Goal: Task Accomplishment & Management: Manage account settings

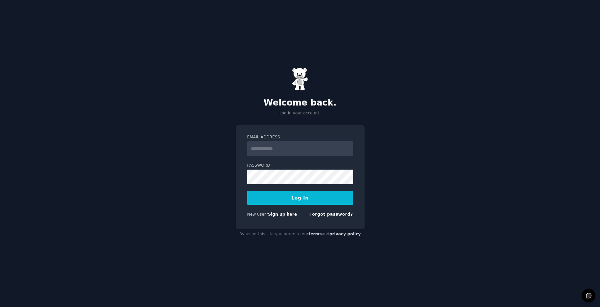
type input "**********"
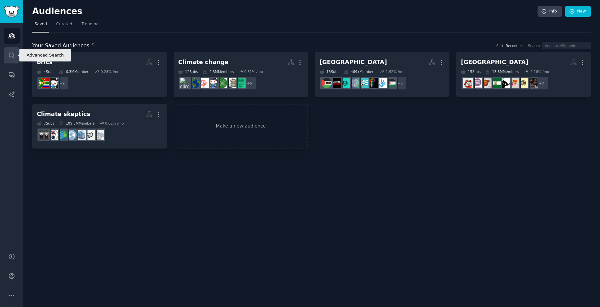
click at [16, 57] on link "Search" at bounding box center [12, 55] width 16 height 16
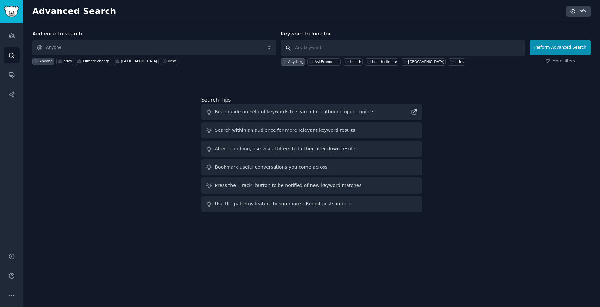
click at [315, 46] on input "text" at bounding box center [403, 48] width 244 height 16
type input ""eat"
click at [571, 60] on link "More filters" at bounding box center [561, 62] width 30 height 6
click at [443, 48] on input "text" at bounding box center [403, 48] width 244 height 16
type input "eat lancet"
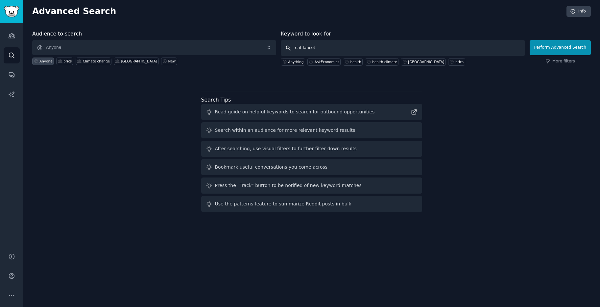
click button "Perform Advanced Search" at bounding box center [560, 47] width 61 height 15
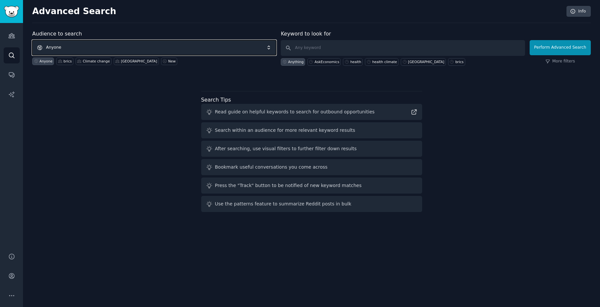
click at [57, 44] on span "Anyone" at bounding box center [154, 47] width 244 height 15
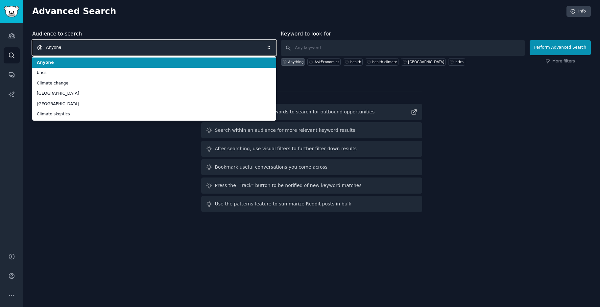
click at [57, 44] on span "Anyone" at bounding box center [154, 47] width 244 height 15
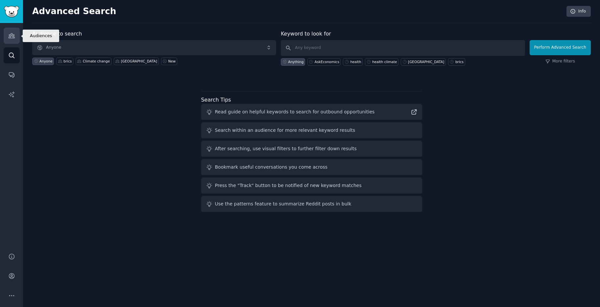
click at [12, 35] on icon "Sidebar" at bounding box center [12, 36] width 6 height 5
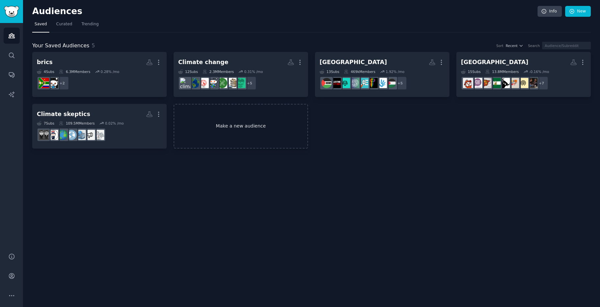
click at [235, 116] on link "Make a new audience" at bounding box center [241, 126] width 135 height 45
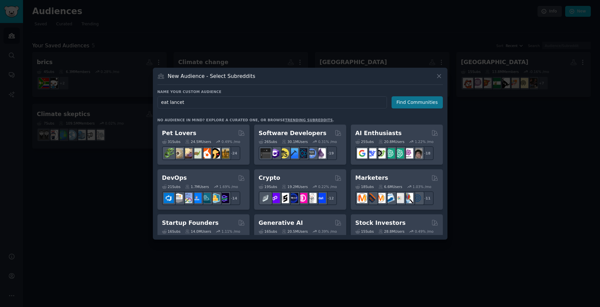
type input "eat lancet"
click at [422, 107] on button "Find Communities" at bounding box center [417, 102] width 51 height 12
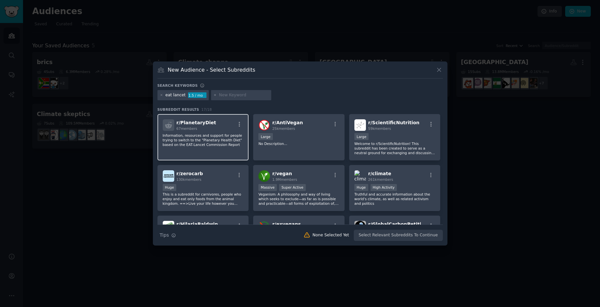
click at [202, 137] on p "Information, resources and support for people trying to switch to the "Planetar…" at bounding box center [203, 140] width 81 height 14
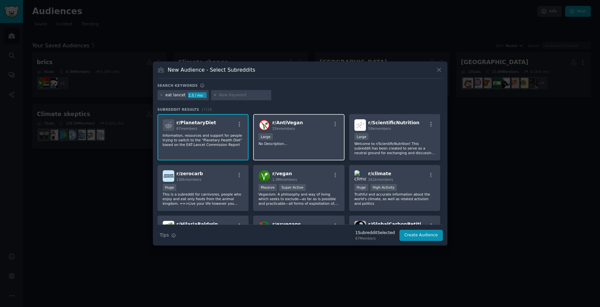
click at [278, 138] on div "10,000 - 100,000 members Large" at bounding box center [299, 137] width 81 height 8
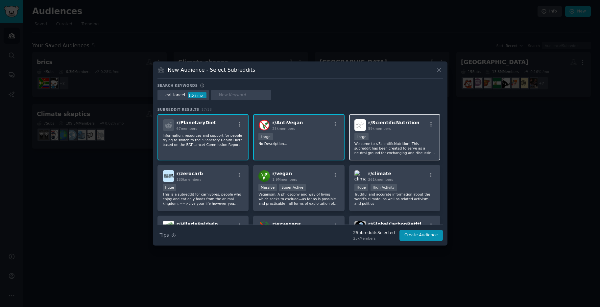
click at [384, 131] on div "59k members" at bounding box center [393, 128] width 51 height 5
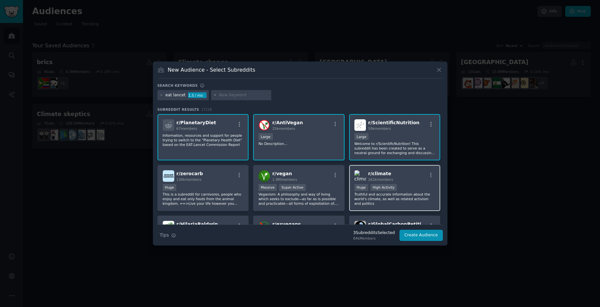
click at [408, 191] on div "Huge High Activity" at bounding box center [395, 188] width 81 height 8
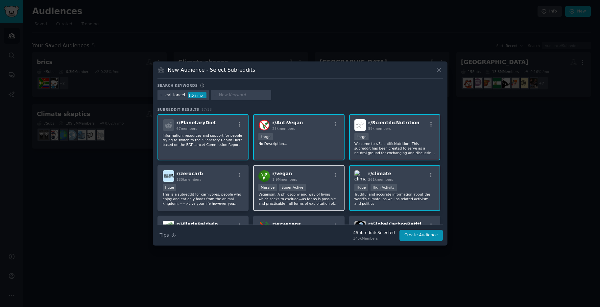
drag, startPoint x: 317, startPoint y: 192, endPoint x: 291, endPoint y: 193, distance: 26.0
click at [317, 192] on p "Veganism: A philosophy and way of living which seeks to exclude—as far as is po…" at bounding box center [299, 199] width 81 height 14
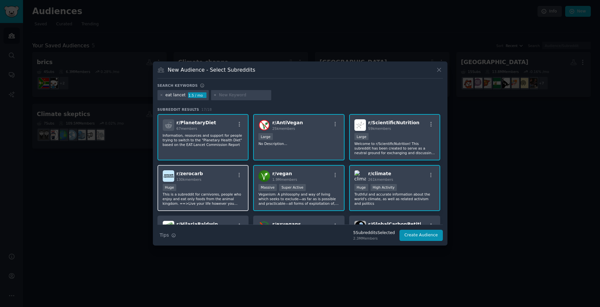
click at [237, 193] on p "This is a subreddit for carnivores, people who enjoy and eat only foods from th…" at bounding box center [203, 199] width 81 height 14
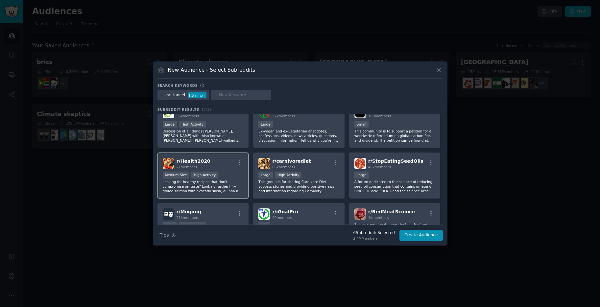
scroll to position [113, 0]
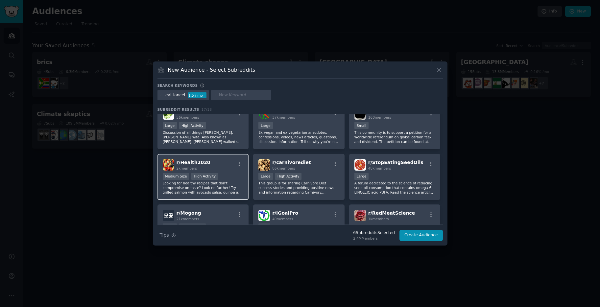
click at [236, 176] on div "Medium Size High Activity" at bounding box center [203, 177] width 81 height 8
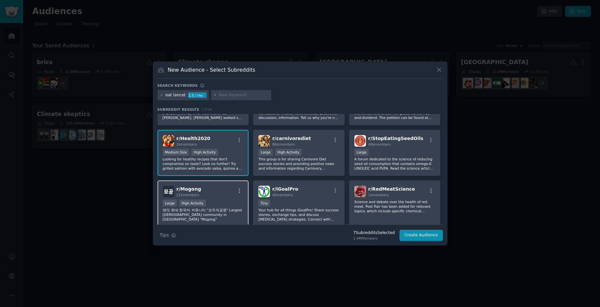
scroll to position [137, 0]
click at [232, 186] on div "r/ Mogong 21k members" at bounding box center [203, 192] width 81 height 12
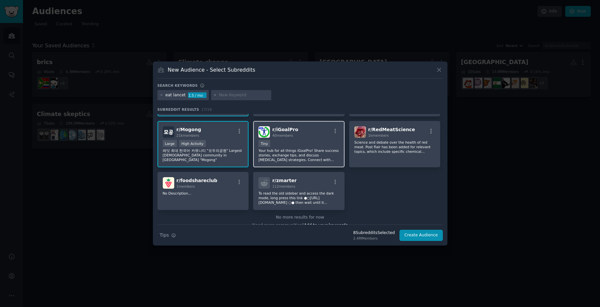
scroll to position [205, 0]
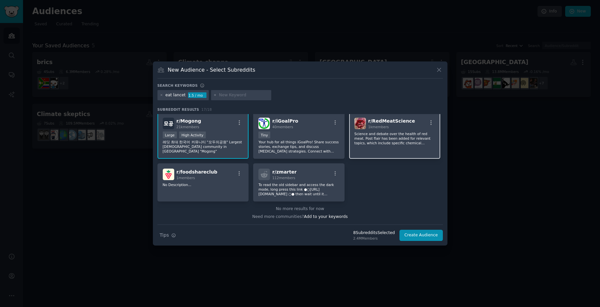
click at [378, 144] on p "Science and debate over the health of red meat. Post flair has been added for r…" at bounding box center [395, 139] width 81 height 14
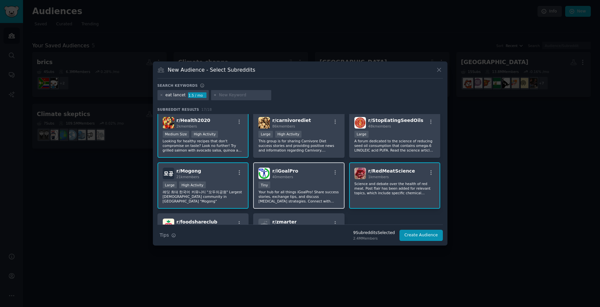
scroll to position [153, 0]
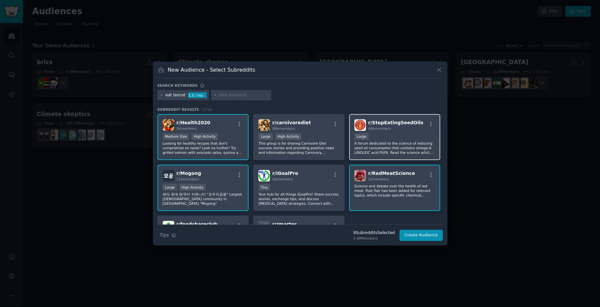
click at [397, 147] on p "A forum dedicated to the science of reducing seed oil consumption that contains…" at bounding box center [395, 148] width 81 height 14
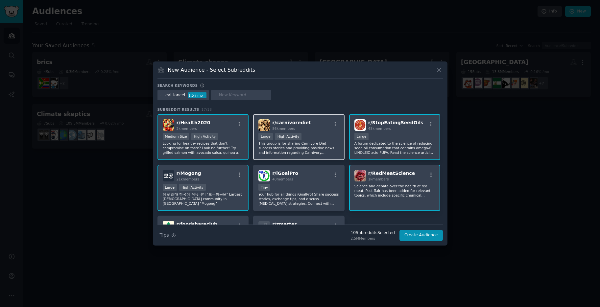
click at [307, 149] on p "This group is for sharing Carnivore Diet success stories and providing positive…" at bounding box center [299, 148] width 81 height 14
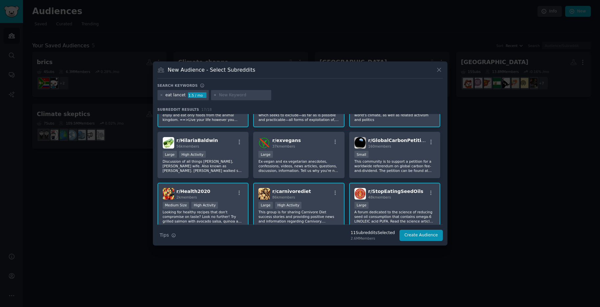
scroll to position [55, 0]
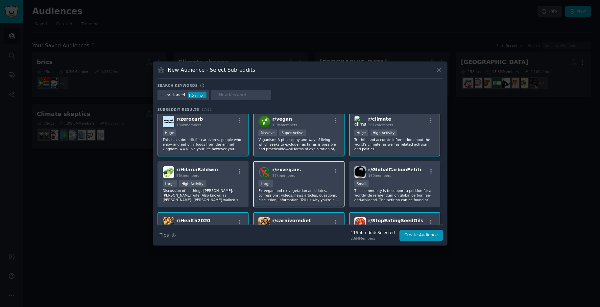
click at [328, 184] on div "Large" at bounding box center [299, 184] width 81 height 8
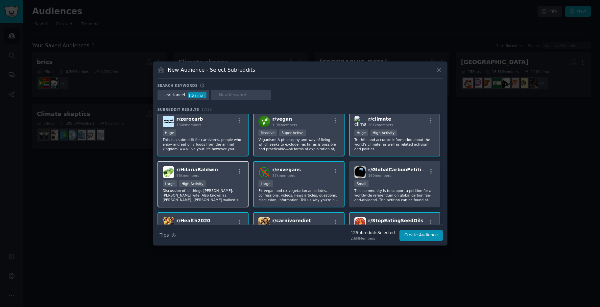
click at [226, 185] on div "Large High Activity" at bounding box center [203, 184] width 81 height 8
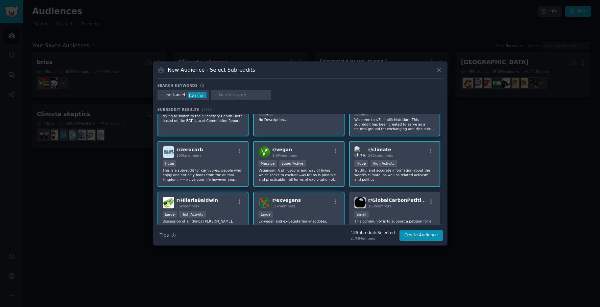
scroll to position [0, 0]
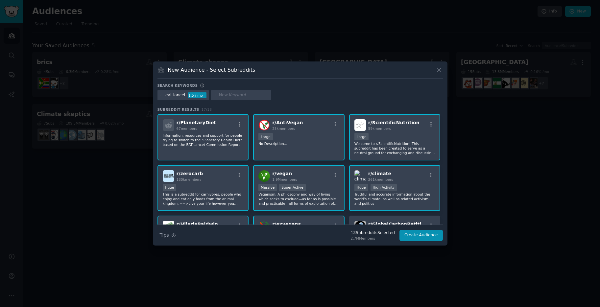
click at [224, 96] on input "text" at bounding box center [244, 95] width 50 height 6
type input "climate change"
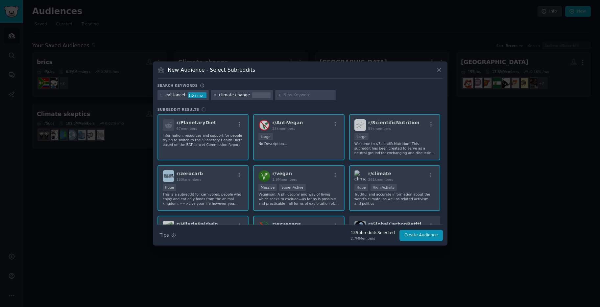
click at [396, 105] on div "Search keywords eat lancet 1.5 / mo climate change Subreddit Results r/ Planeta…" at bounding box center [301, 162] width 286 height 158
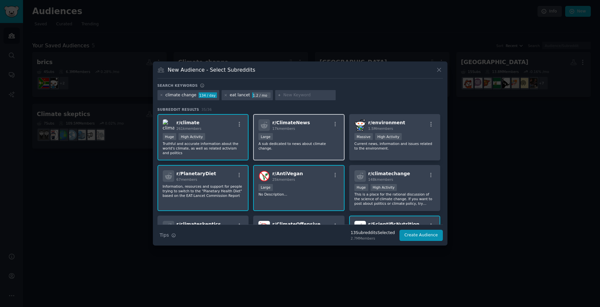
click at [322, 126] on div "r/ ClimateNews 17k members" at bounding box center [299, 125] width 81 height 12
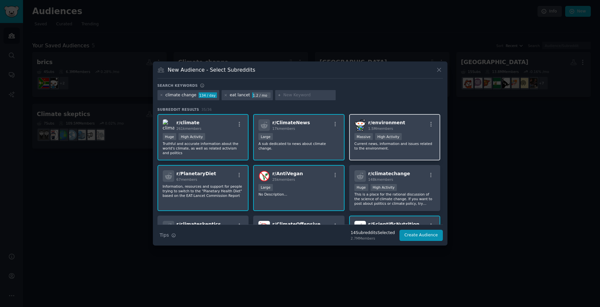
click at [404, 119] on div "r/ environment 1.5M members" at bounding box center [395, 125] width 81 height 12
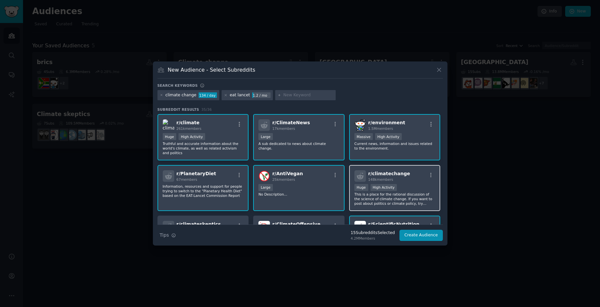
click at [404, 173] on div "r/ climatechange 148k members" at bounding box center [395, 176] width 81 height 12
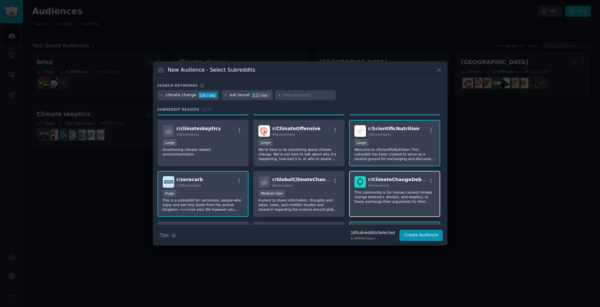
scroll to position [95, 0]
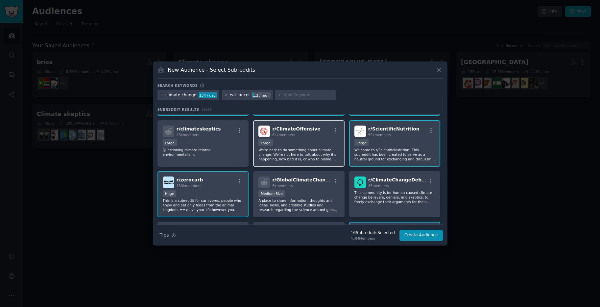
click at [321, 144] on div "Large" at bounding box center [299, 143] width 81 height 8
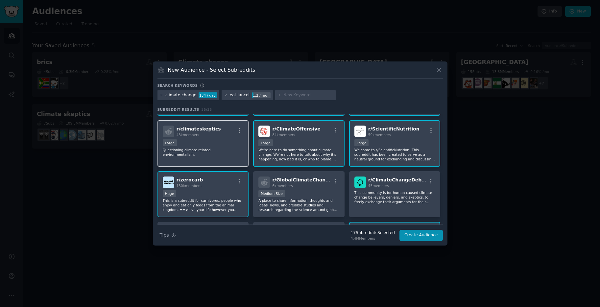
click at [218, 143] on div "Large" at bounding box center [203, 143] width 81 height 8
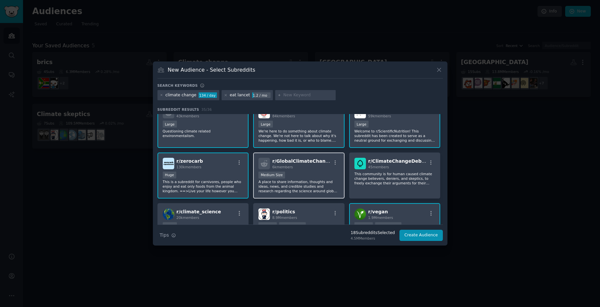
click at [305, 163] on span "r/ GlobalClimateChange" at bounding box center [302, 161] width 60 height 5
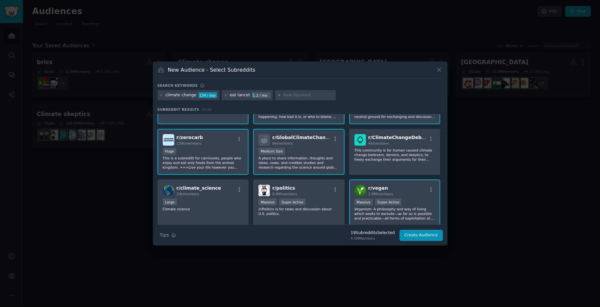
scroll to position [138, 0]
click at [207, 195] on div "20k members" at bounding box center [199, 193] width 45 height 5
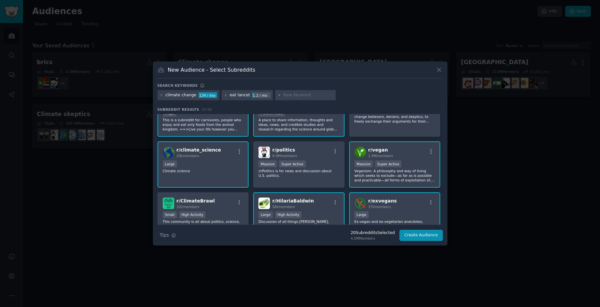
scroll to position [211, 0]
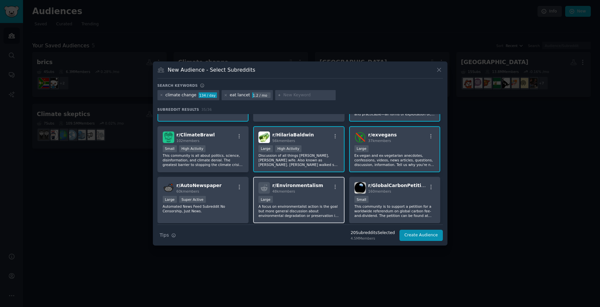
click at [319, 196] on div "Large" at bounding box center [299, 200] width 81 height 8
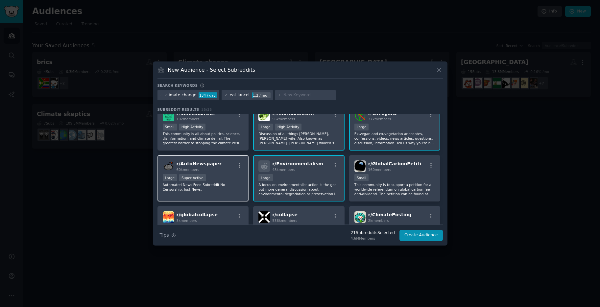
click at [228, 182] on div "Large Super Active" at bounding box center [203, 178] width 81 height 8
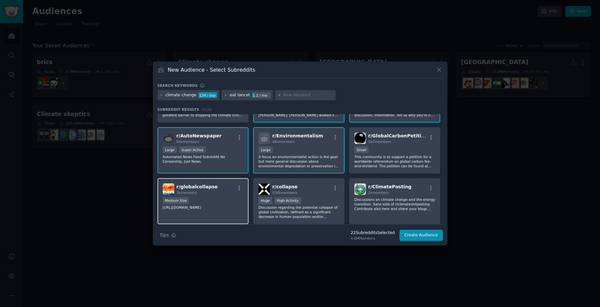
click at [234, 198] on div "Medium Size" at bounding box center [203, 201] width 81 height 8
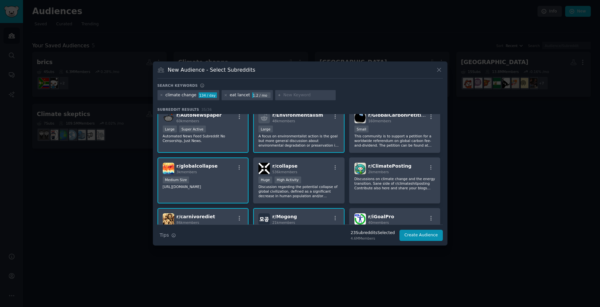
scroll to position [313, 0]
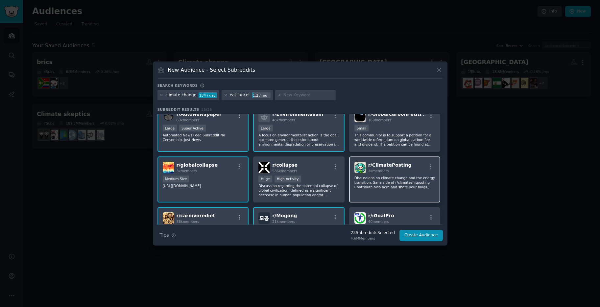
click at [406, 179] on p "Discussions on climate change and the energy transition. Sane side of r/climate…" at bounding box center [395, 183] width 81 height 14
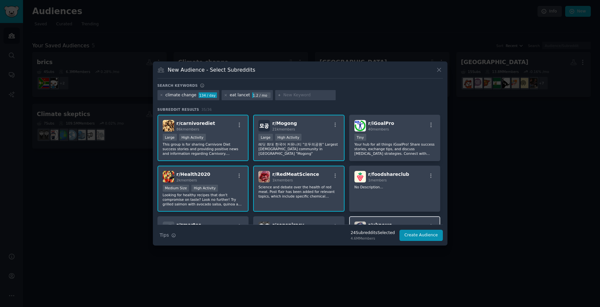
scroll to position [420, 0]
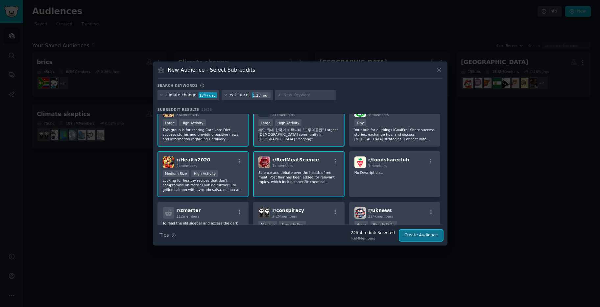
click at [421, 235] on button "Create Audience" at bounding box center [421, 235] width 43 height 11
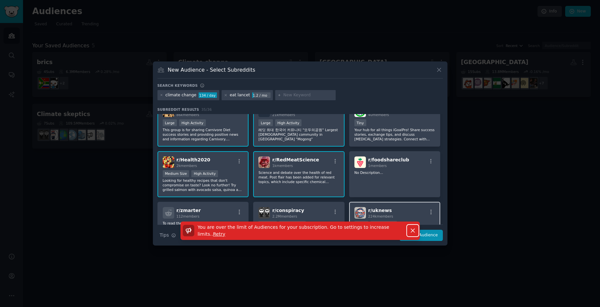
drag, startPoint x: 411, startPoint y: 230, endPoint x: 412, endPoint y: 217, distance: 12.8
click at [411, 230] on icon "button" at bounding box center [413, 231] width 4 height 4
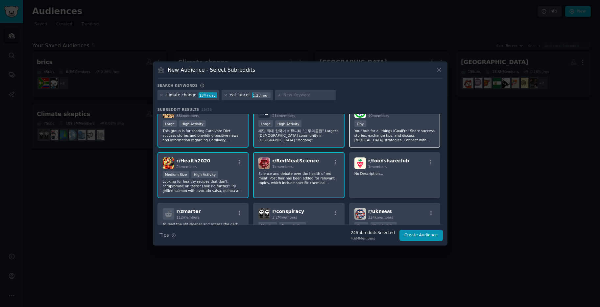
scroll to position [419, 0]
click at [435, 237] on button "Create Audience" at bounding box center [421, 235] width 43 height 11
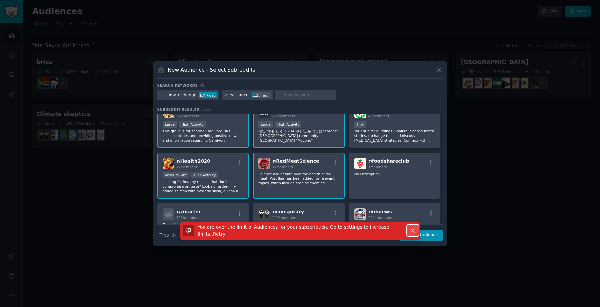
click at [414, 232] on icon "button" at bounding box center [413, 230] width 7 height 7
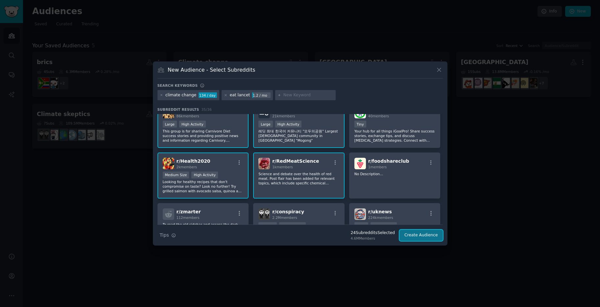
click at [423, 234] on button "Create Audience" at bounding box center [421, 235] width 43 height 11
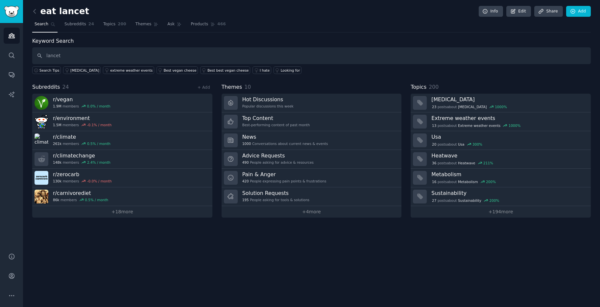
type input "lancet"
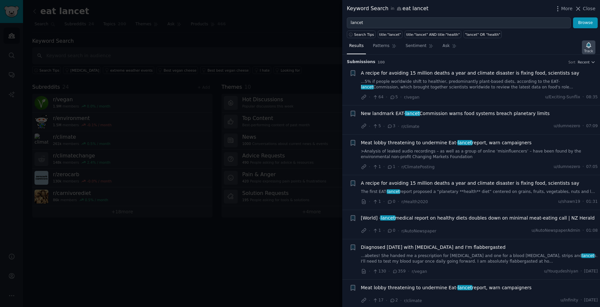
click at [585, 47] on icon "button" at bounding box center [588, 45] width 7 height 7
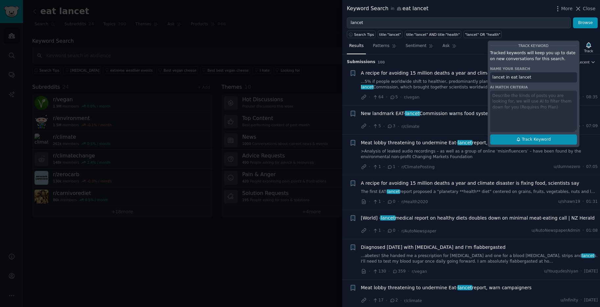
click at [534, 139] on span "Track Keyword" at bounding box center [536, 140] width 29 height 6
type input "lancet in eat lancet"
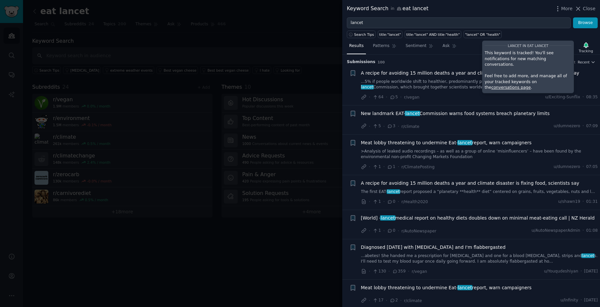
click at [526, 28] on div "Search Tips title:"lancet" title:"lancet" AND title:"health" "lancet" OR "healt…" at bounding box center [471, 33] width 258 height 10
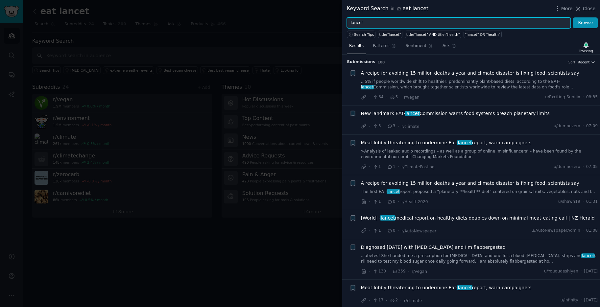
click at [524, 23] on input "lancet" at bounding box center [459, 22] width 224 height 11
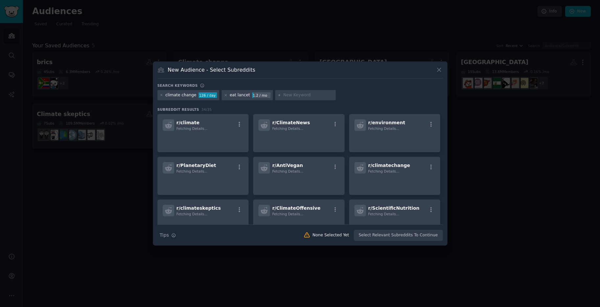
click at [442, 66] on icon at bounding box center [439, 69] width 7 height 7
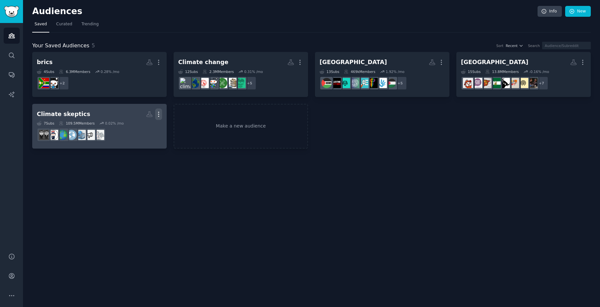
click at [159, 114] on icon "button" at bounding box center [159, 114] width 1 height 5
click at [137, 129] on p "Delete" at bounding box center [140, 128] width 15 height 7
